Goal: Task Accomplishment & Management: Use online tool/utility

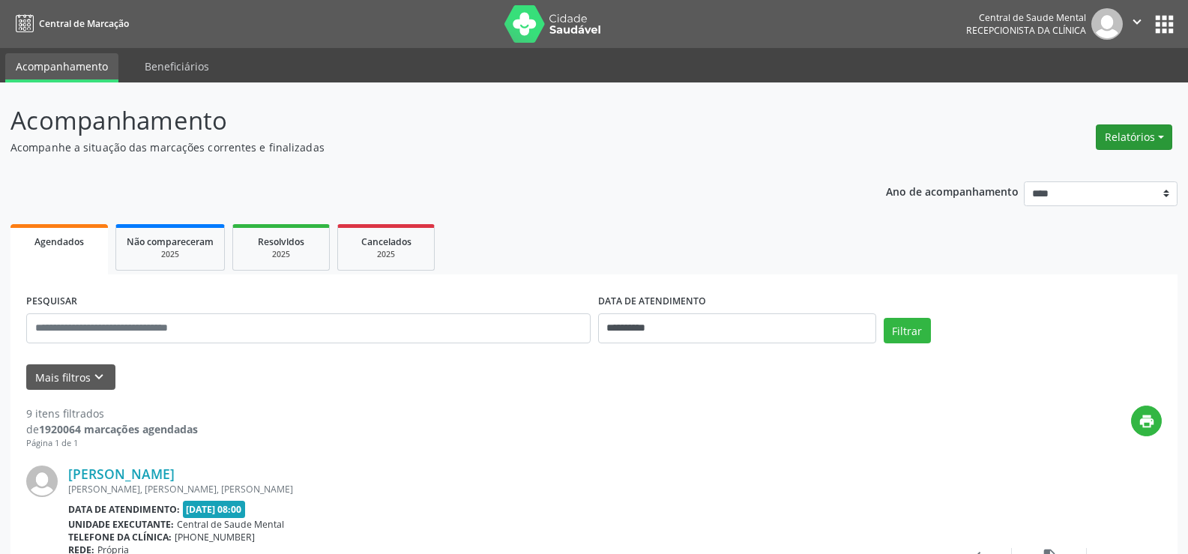
click at [1164, 138] on button "Relatórios" at bounding box center [1134, 136] width 76 height 25
click at [1101, 190] on link "Procedimentos realizados" at bounding box center [1092, 190] width 161 height 21
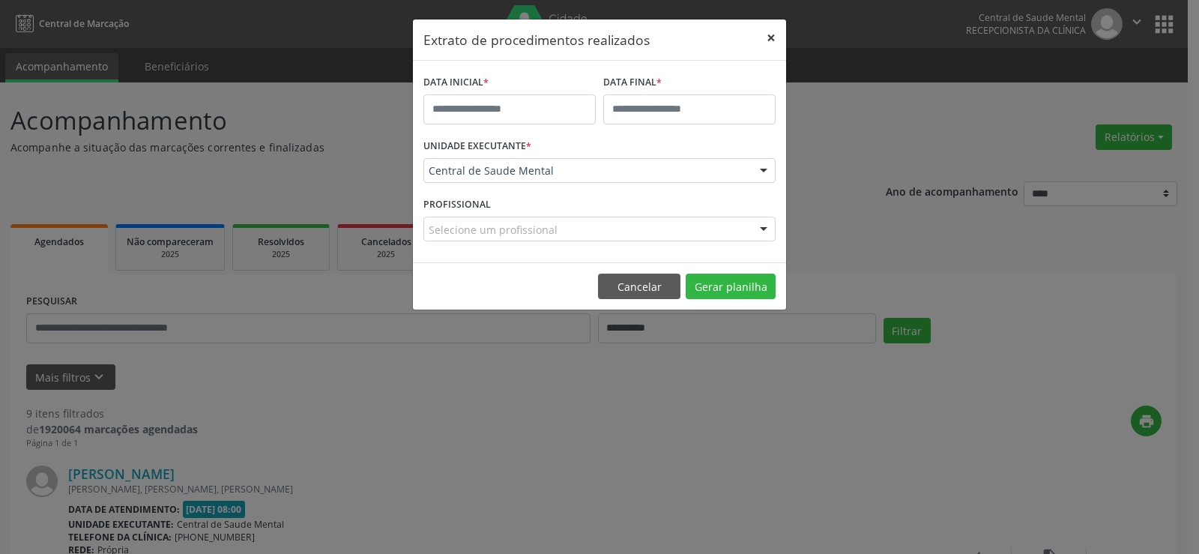
click at [767, 37] on button "×" at bounding box center [771, 37] width 30 height 37
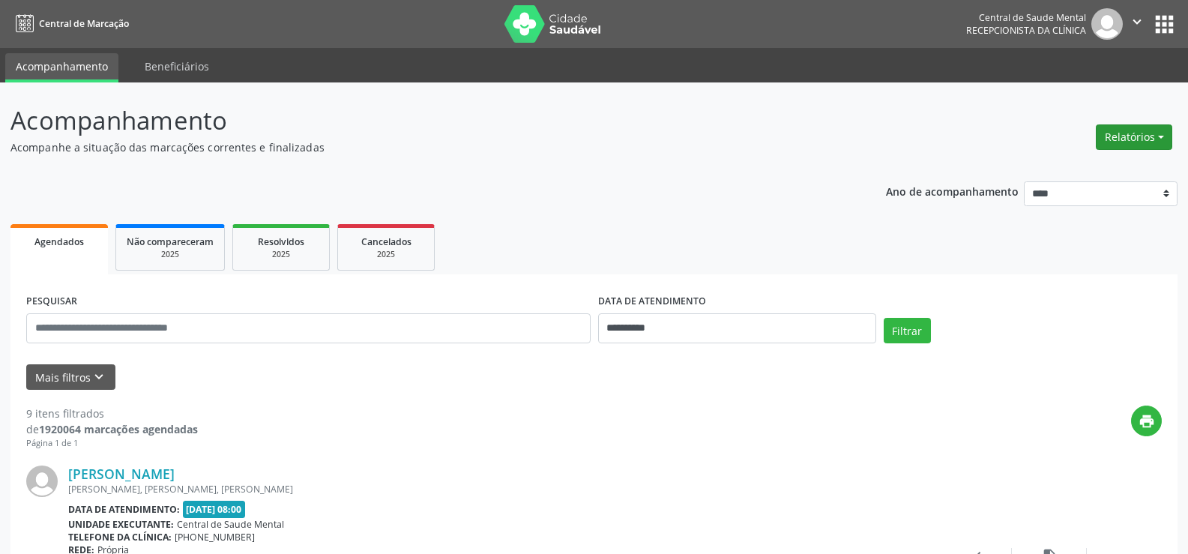
click at [1156, 142] on button "Relatórios" at bounding box center [1134, 136] width 76 height 25
click at [1111, 166] on link "Agendamentos" at bounding box center [1092, 169] width 161 height 21
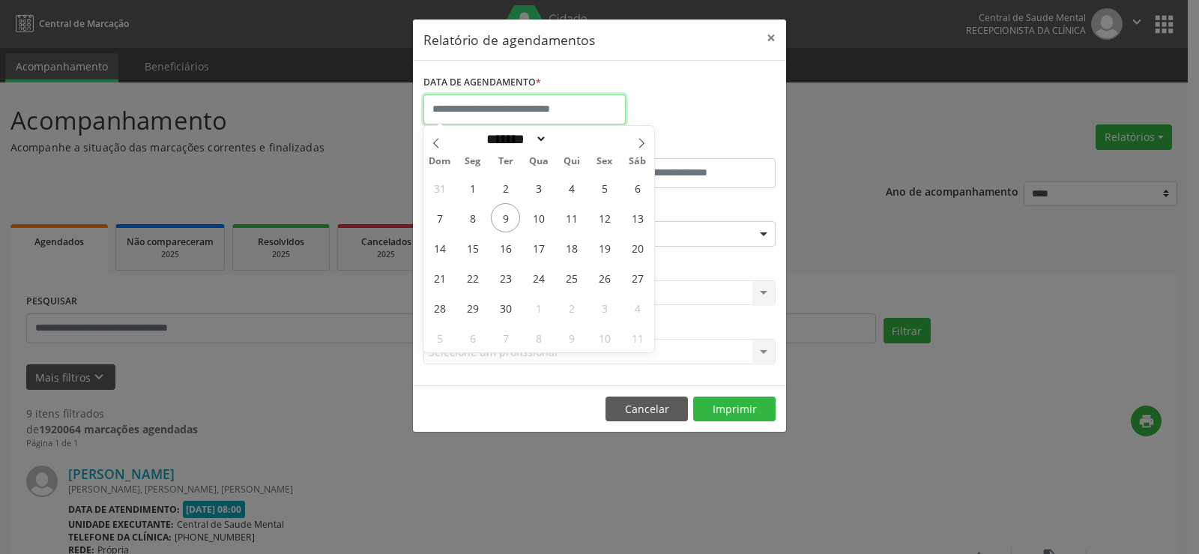
click at [505, 111] on input "text" at bounding box center [524, 109] width 202 height 30
click at [531, 218] on span "10" at bounding box center [538, 217] width 29 height 29
type input "**********"
click at [531, 218] on span "10" at bounding box center [538, 217] width 29 height 29
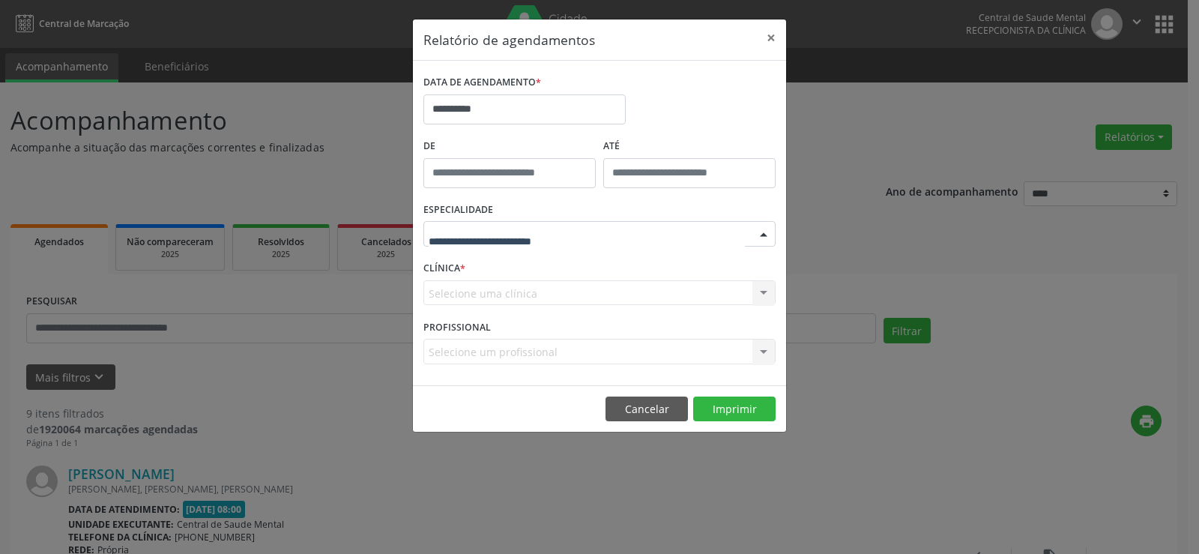
click at [661, 228] on div at bounding box center [599, 233] width 352 height 25
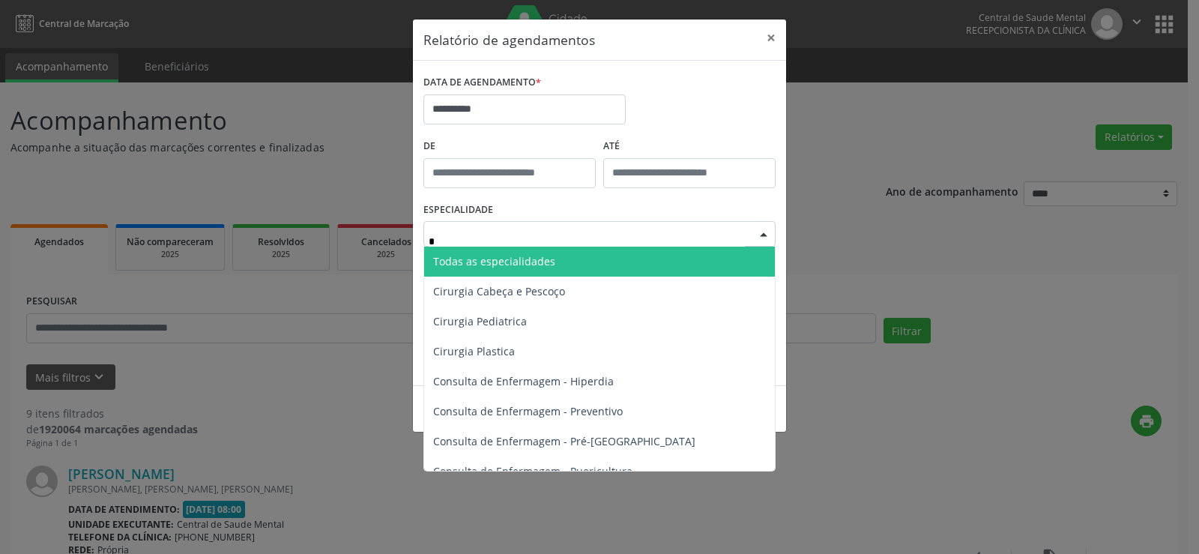
type input "**"
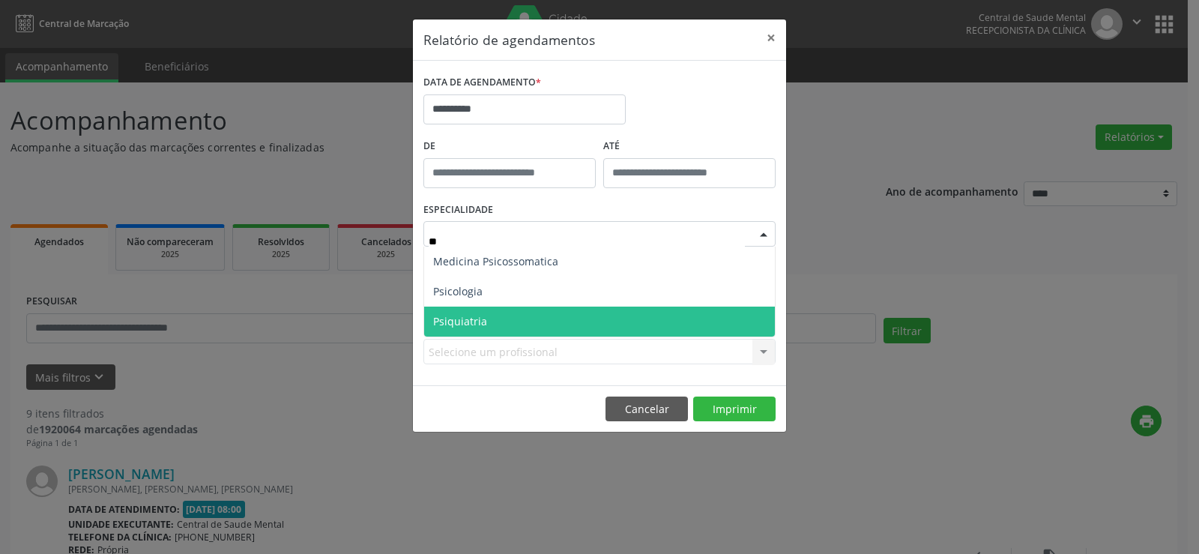
click at [510, 310] on span "Psiquiatria" at bounding box center [599, 322] width 351 height 30
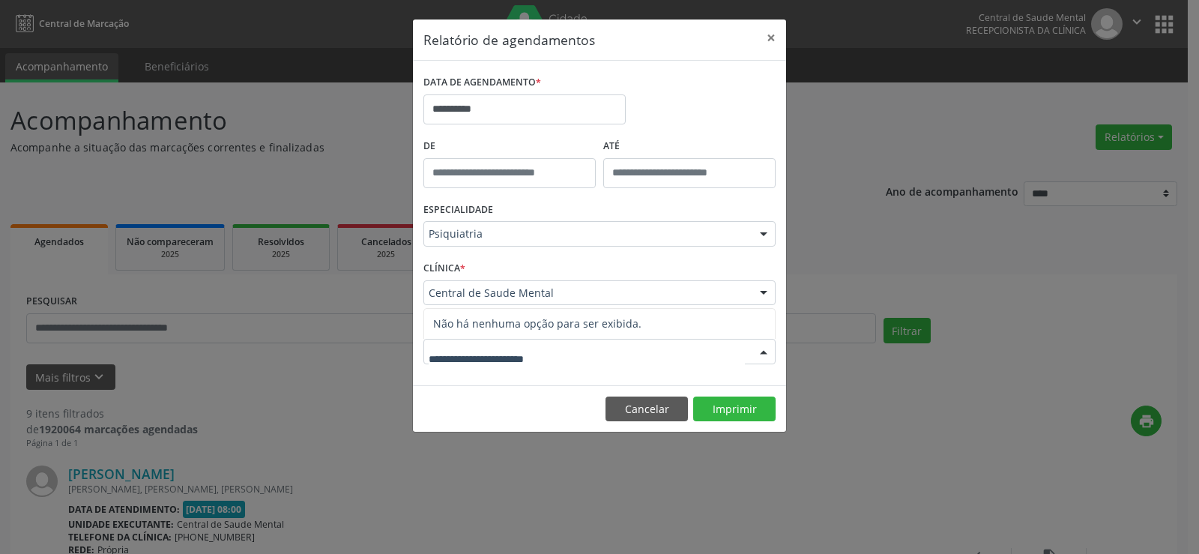
click at [558, 387] on footer "Cancelar Imprimir" at bounding box center [599, 408] width 373 height 47
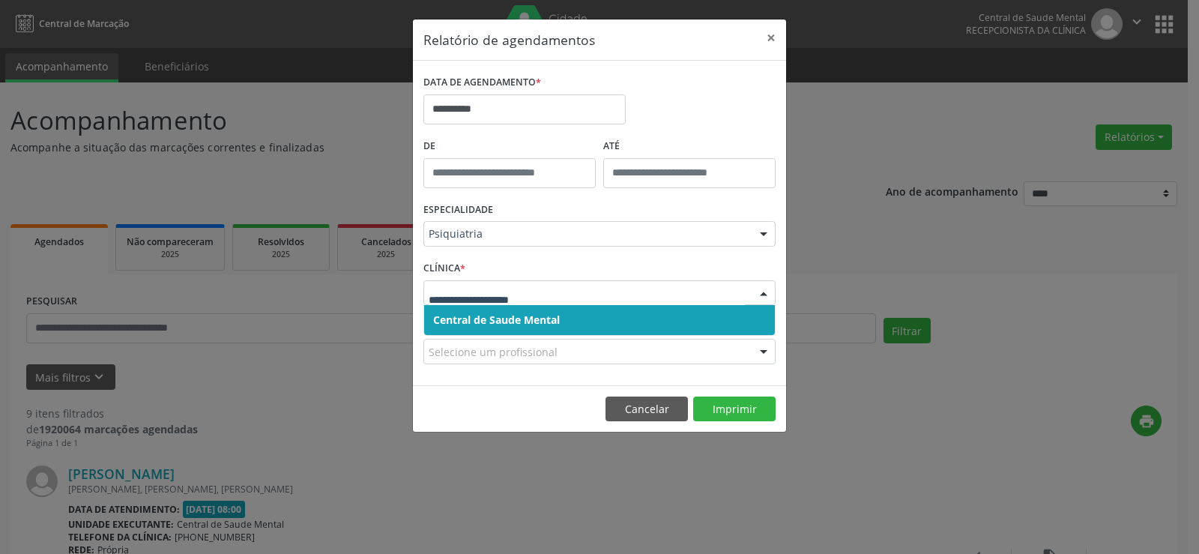
click at [528, 320] on span "Central de Saude Mental" at bounding box center [496, 320] width 127 height 14
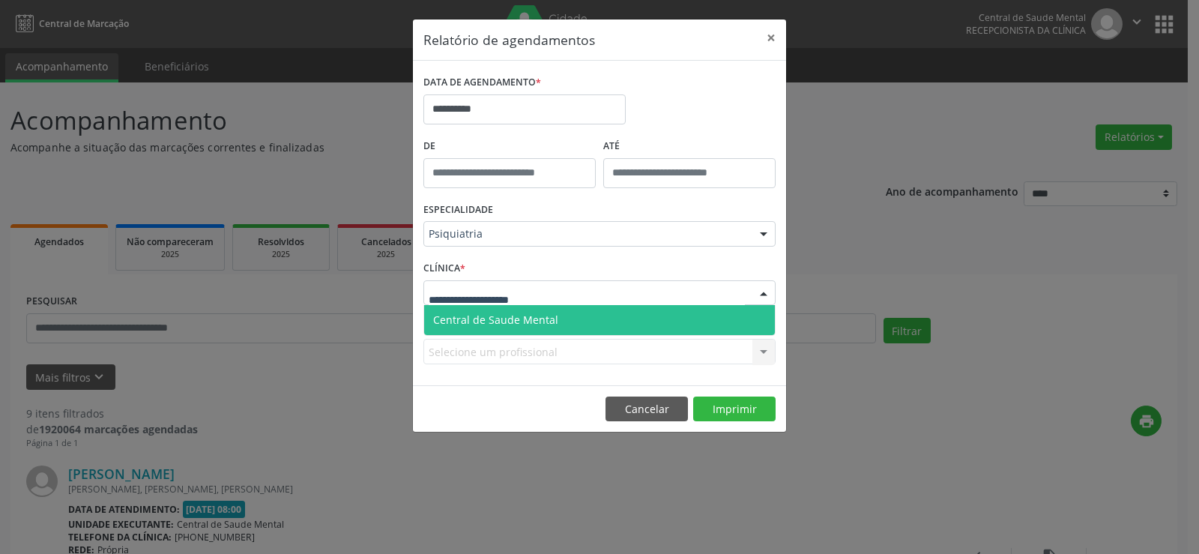
click at [503, 325] on span "Central de Saude Mental" at bounding box center [495, 320] width 125 height 14
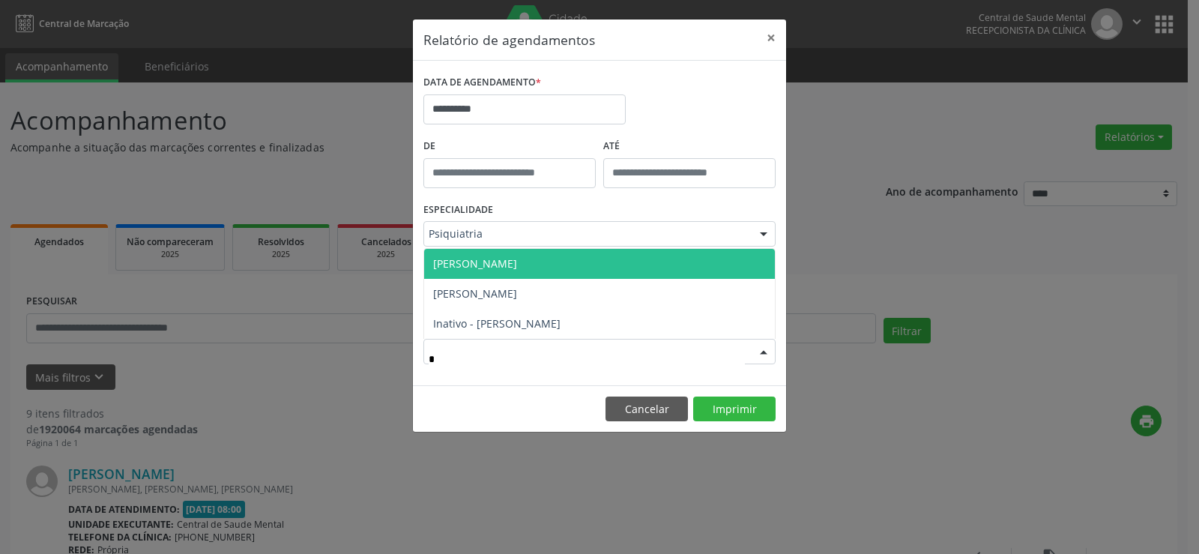
type input "**"
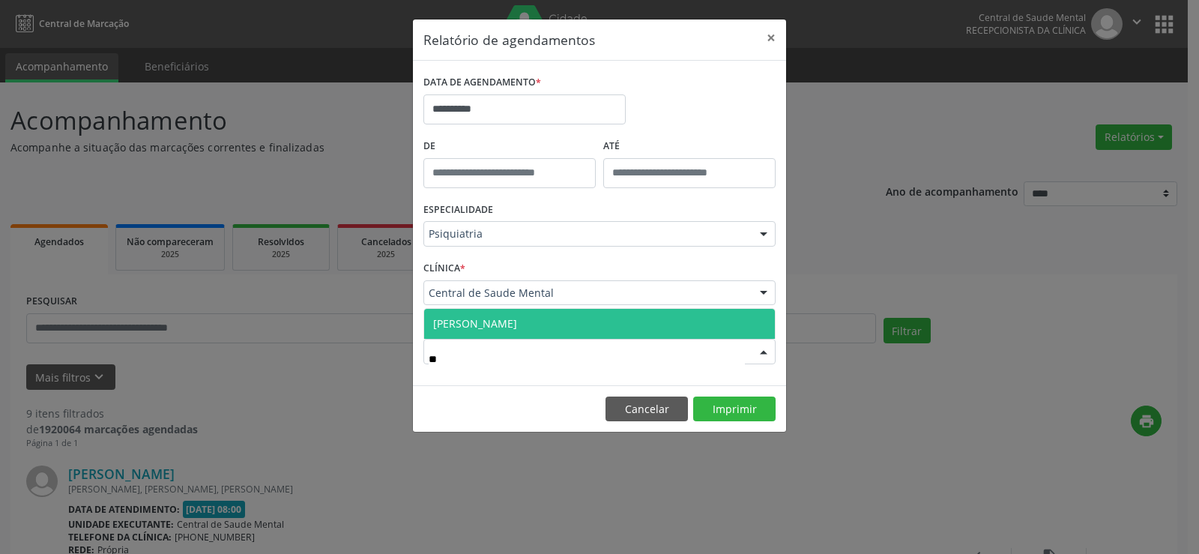
click at [496, 327] on span "[PERSON_NAME]" at bounding box center [475, 323] width 84 height 14
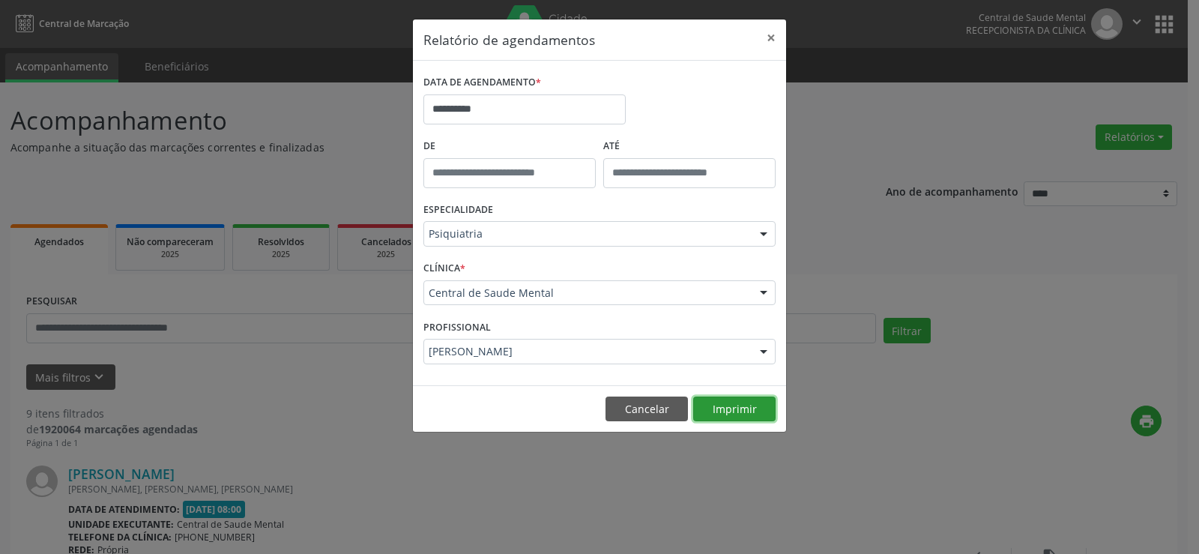
click at [719, 408] on button "Imprimir" at bounding box center [734, 408] width 82 height 25
click at [728, 418] on button "Imprimir" at bounding box center [734, 408] width 82 height 25
